Goal: Find specific page/section: Find specific page/section

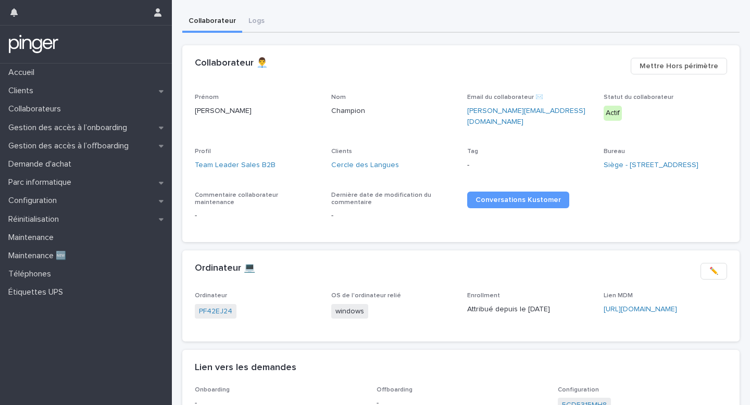
scroll to position [62, 0]
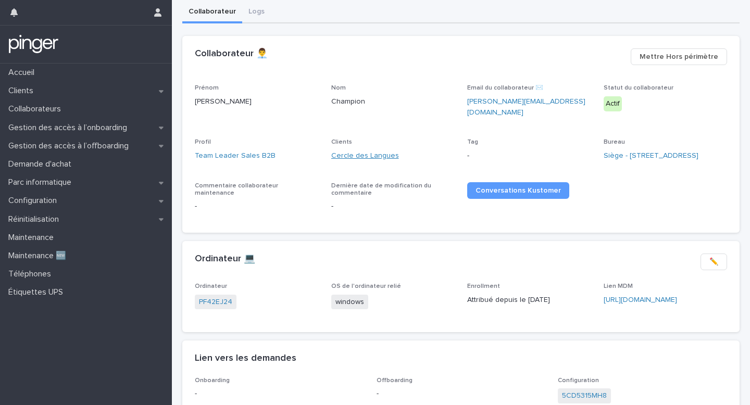
click at [376, 156] on link "Cercle des Langues" at bounding box center [365, 155] width 68 height 11
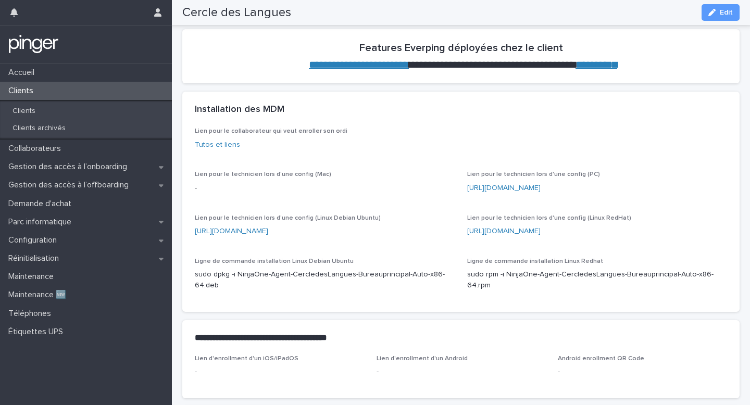
scroll to position [383, 0]
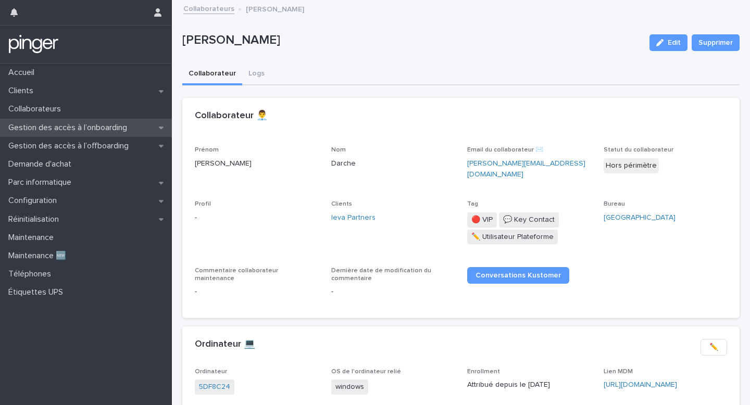
click at [112, 136] on div "Gestion des accès à l’onboarding" at bounding box center [86, 128] width 172 height 18
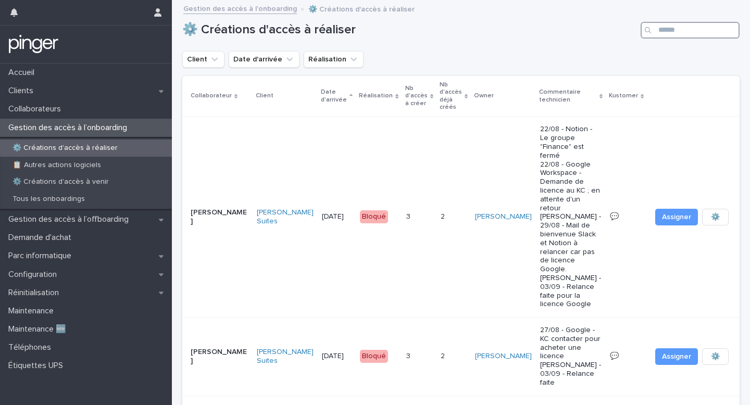
click at [691, 31] on input "Search" at bounding box center [690, 30] width 99 height 17
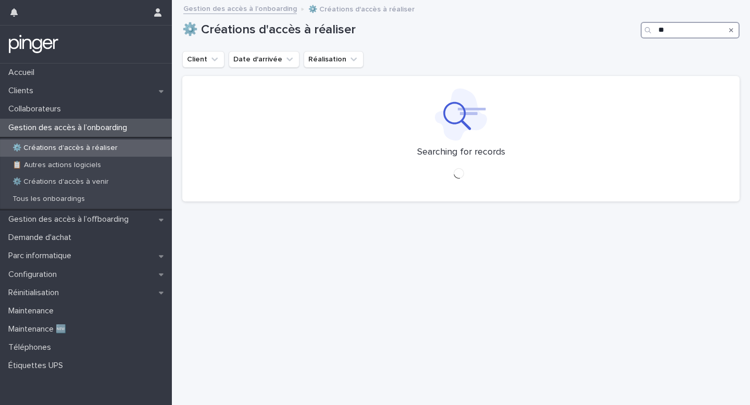
type input "*"
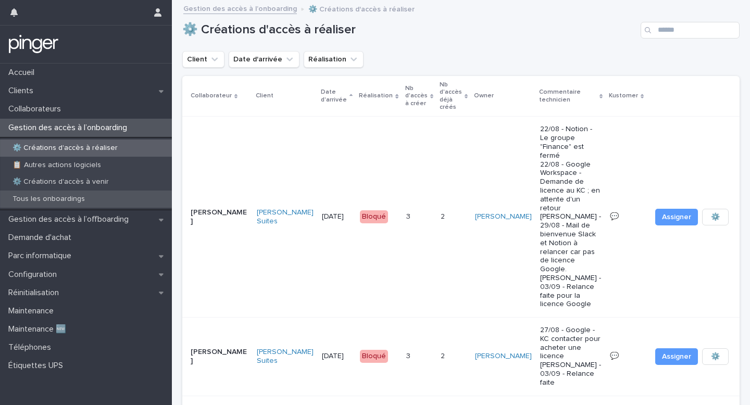
click at [108, 204] on div "Tous les onboardings" at bounding box center [86, 199] width 172 height 17
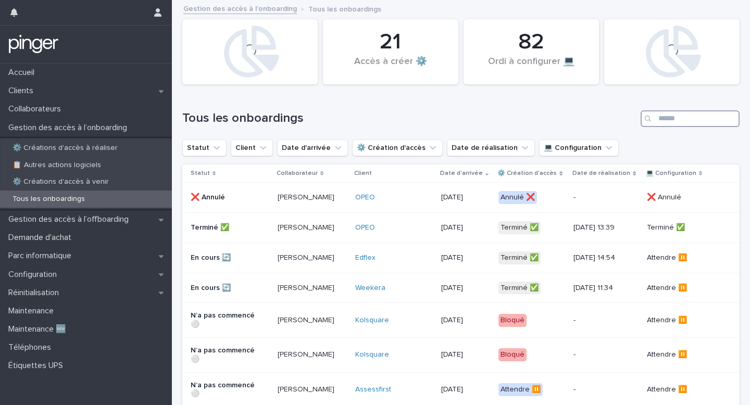
click at [660, 121] on input "Search" at bounding box center [690, 118] width 99 height 17
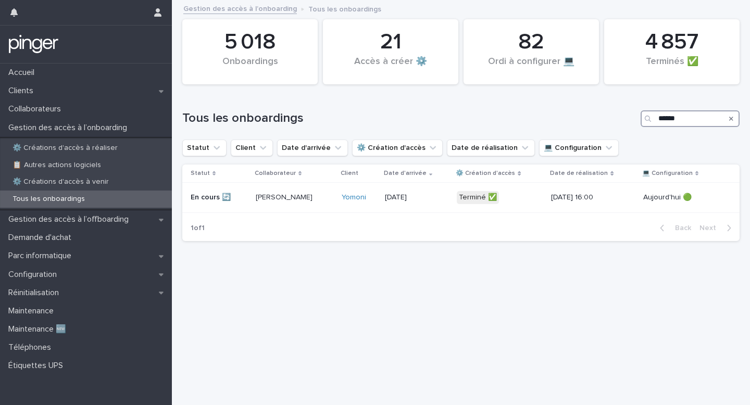
type input "******"
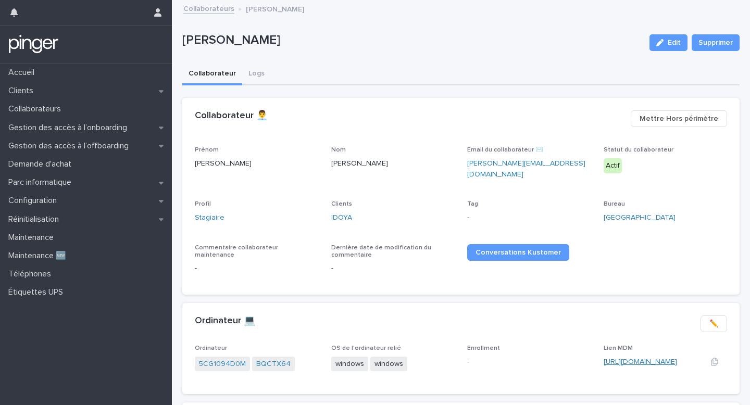
click at [646, 358] on link "https://eu.ninjarmm.com/#/deviceDashboard/5205/overview" at bounding box center [640, 361] width 73 height 7
click at [273, 359] on link "BQCTX64" at bounding box center [273, 364] width 34 height 11
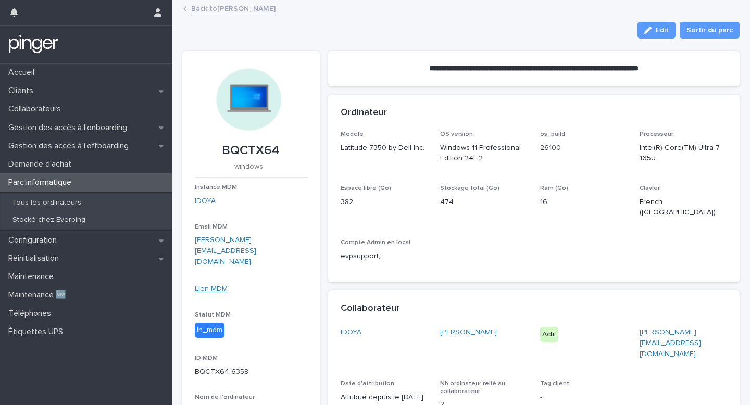
click at [219, 285] on link "Lien MDM" at bounding box center [211, 288] width 33 height 7
